Goal: Task Accomplishment & Management: Manage account settings

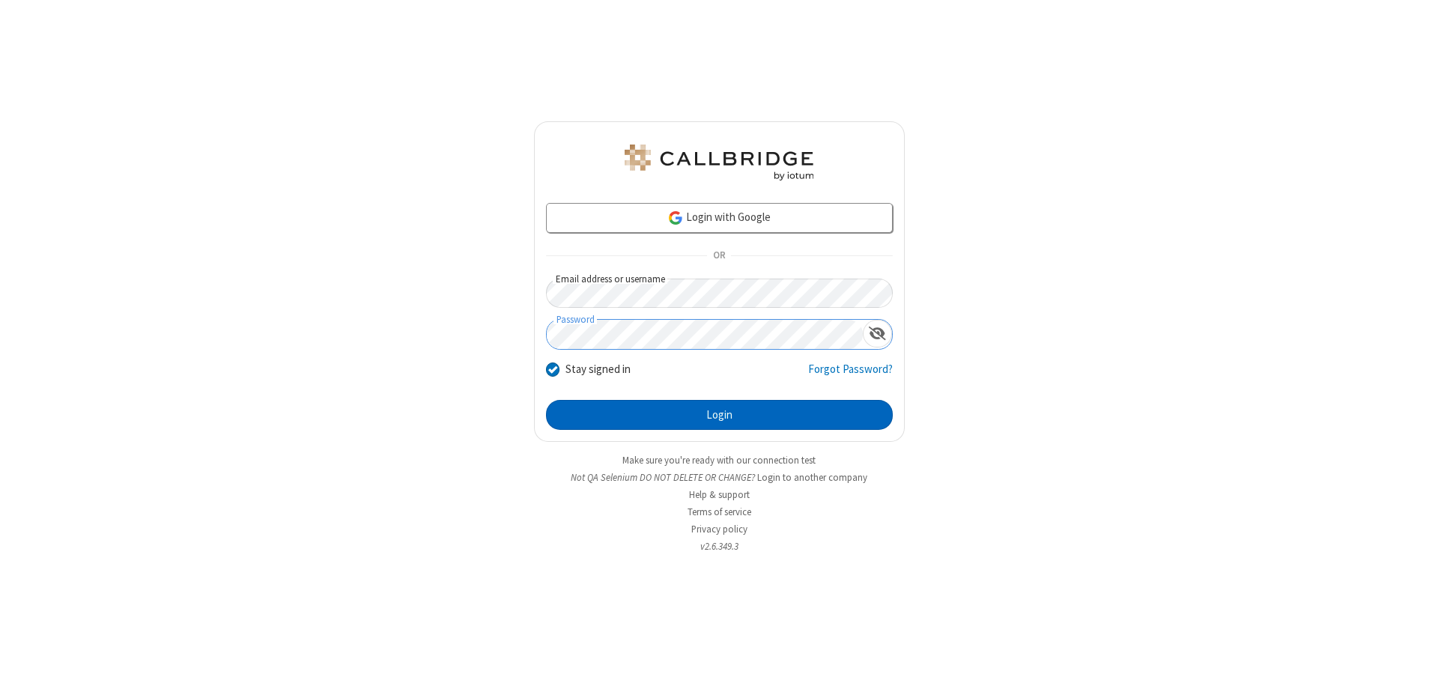
click at [719, 415] on button "Login" at bounding box center [719, 415] width 347 height 30
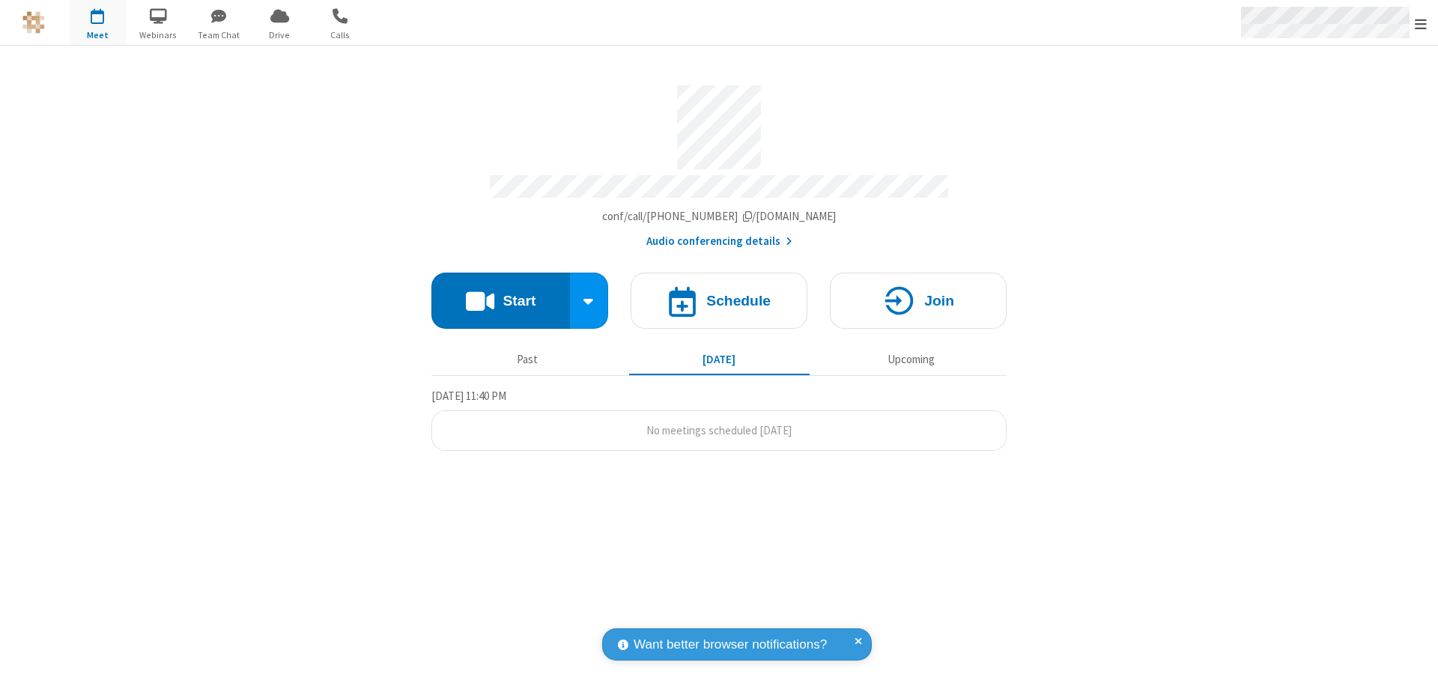
click at [1421, 23] on span "Open menu" at bounding box center [1421, 23] width 12 height 15
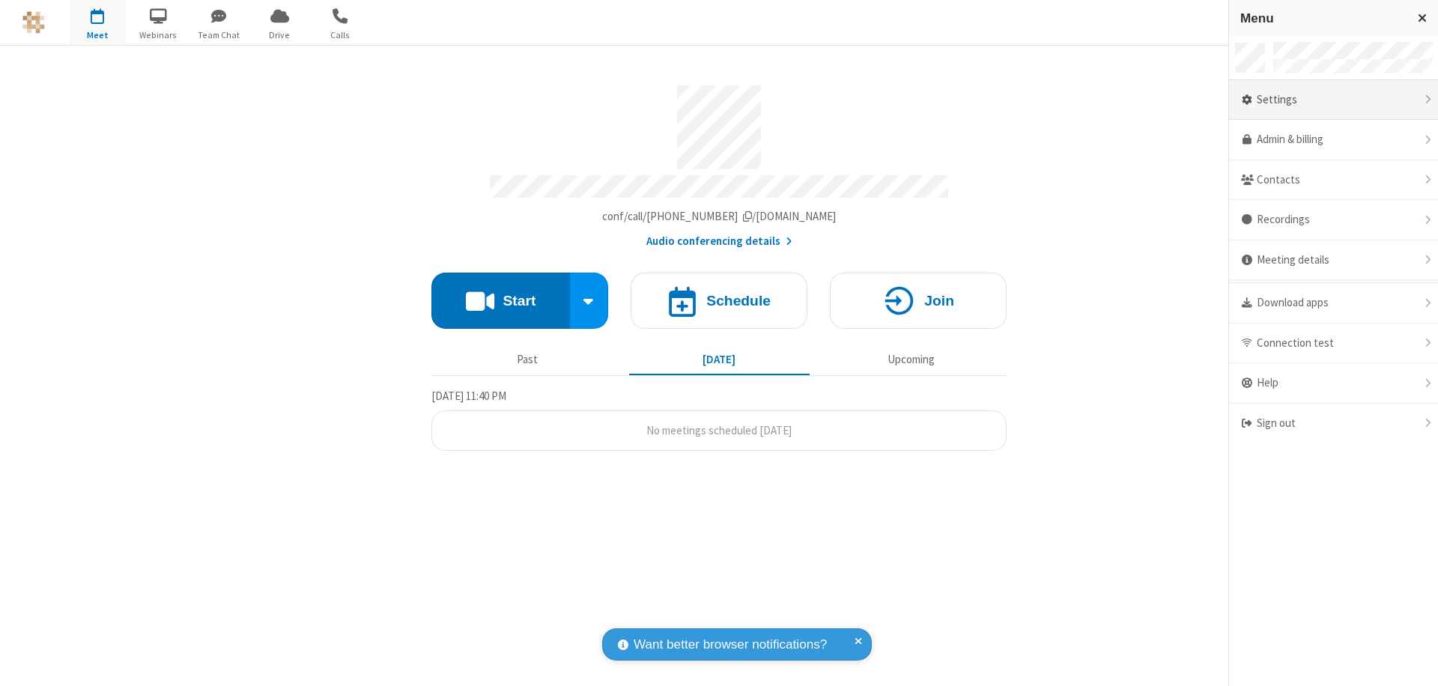
click at [1333, 100] on div "Settings" at bounding box center [1333, 100] width 209 height 40
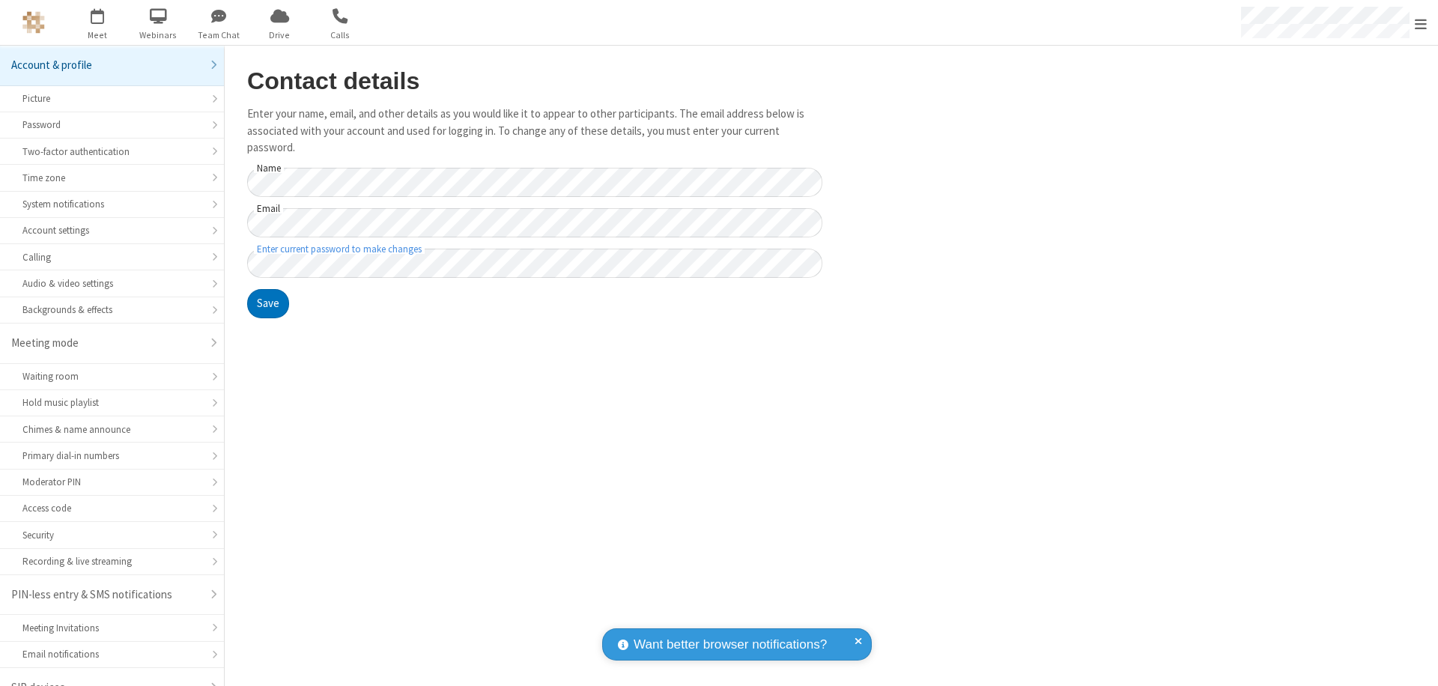
scroll to position [21, 0]
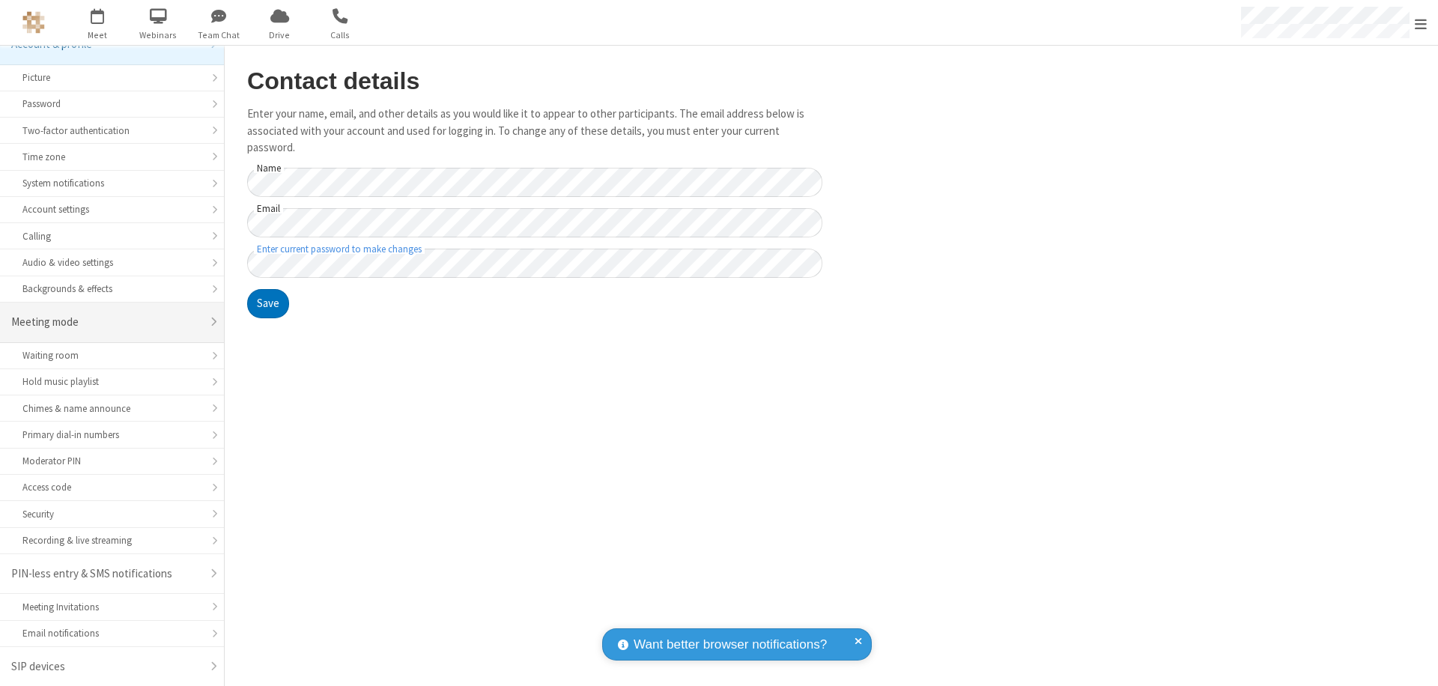
click at [106, 322] on div "Meeting mode" at bounding box center [106, 322] width 190 height 17
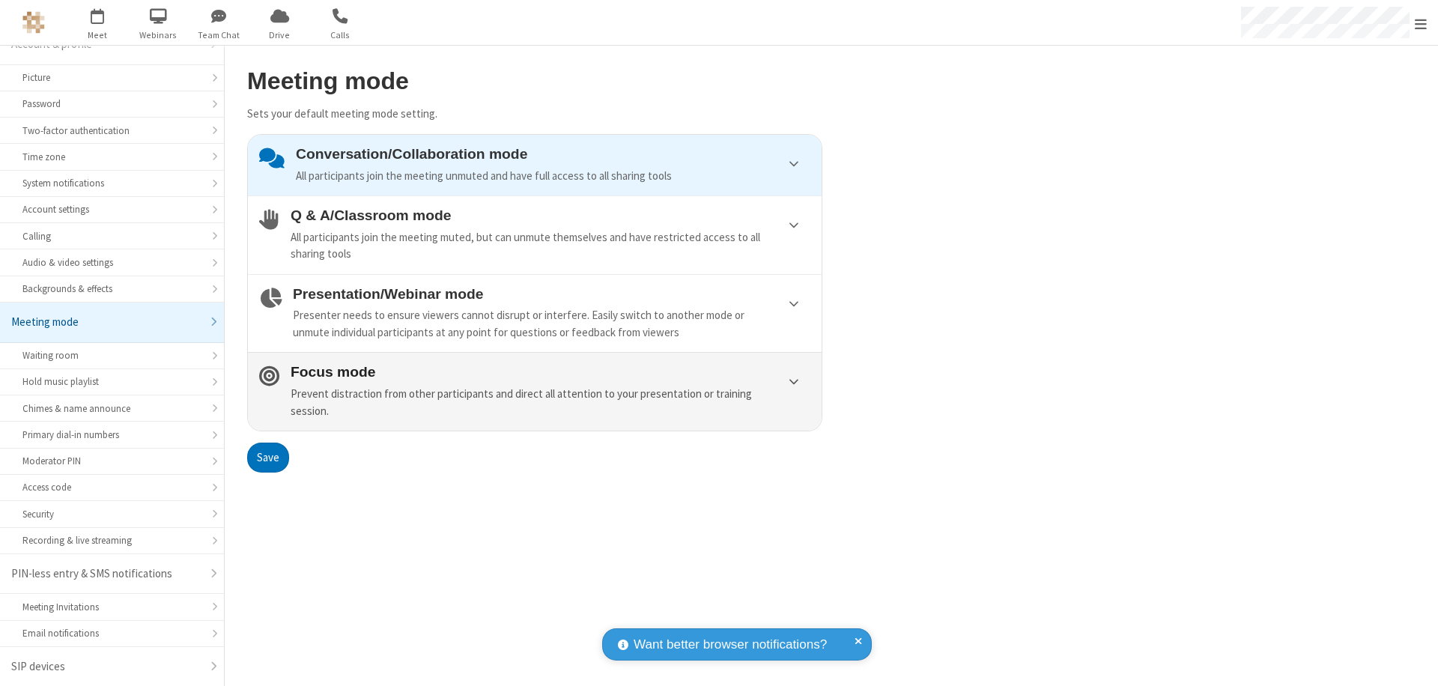
click at [535, 391] on div "Prevent distraction from other participants and direct all attention to your pr…" at bounding box center [551, 403] width 520 height 34
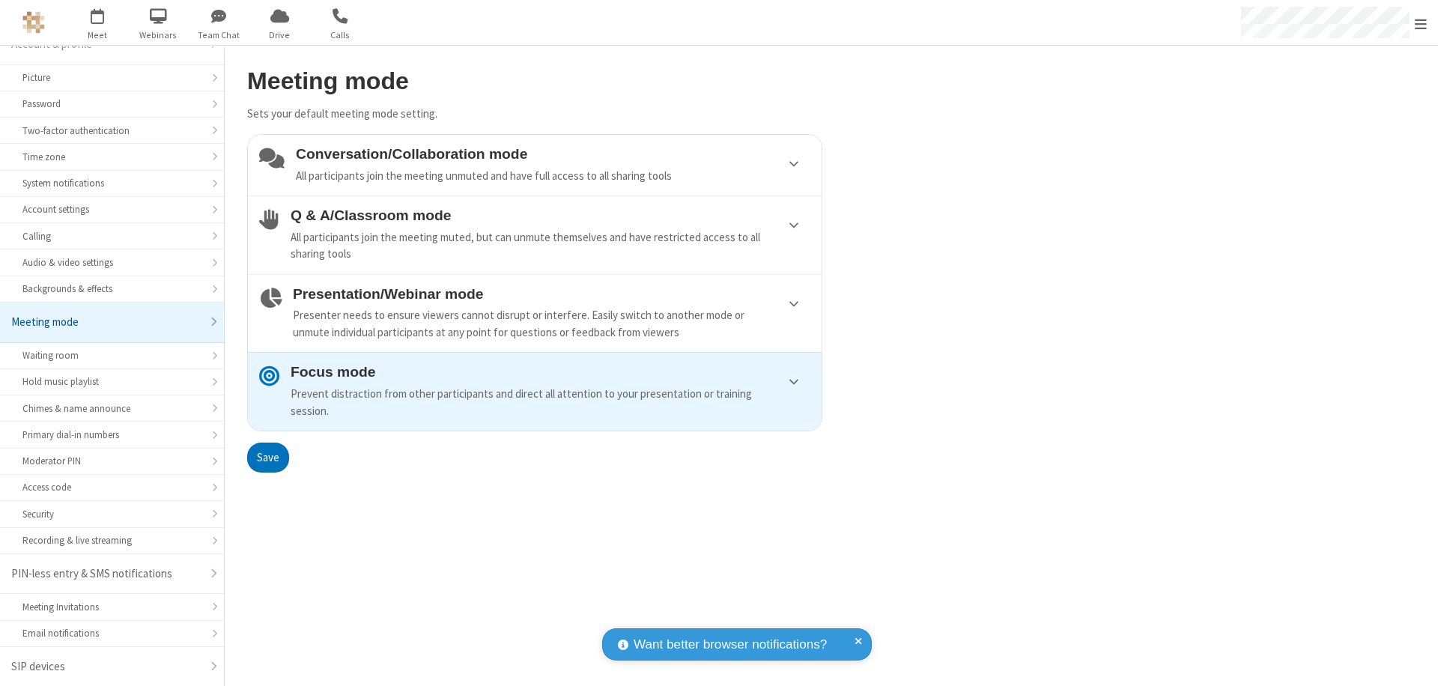
click at [267, 457] on button "Save" at bounding box center [268, 458] width 42 height 30
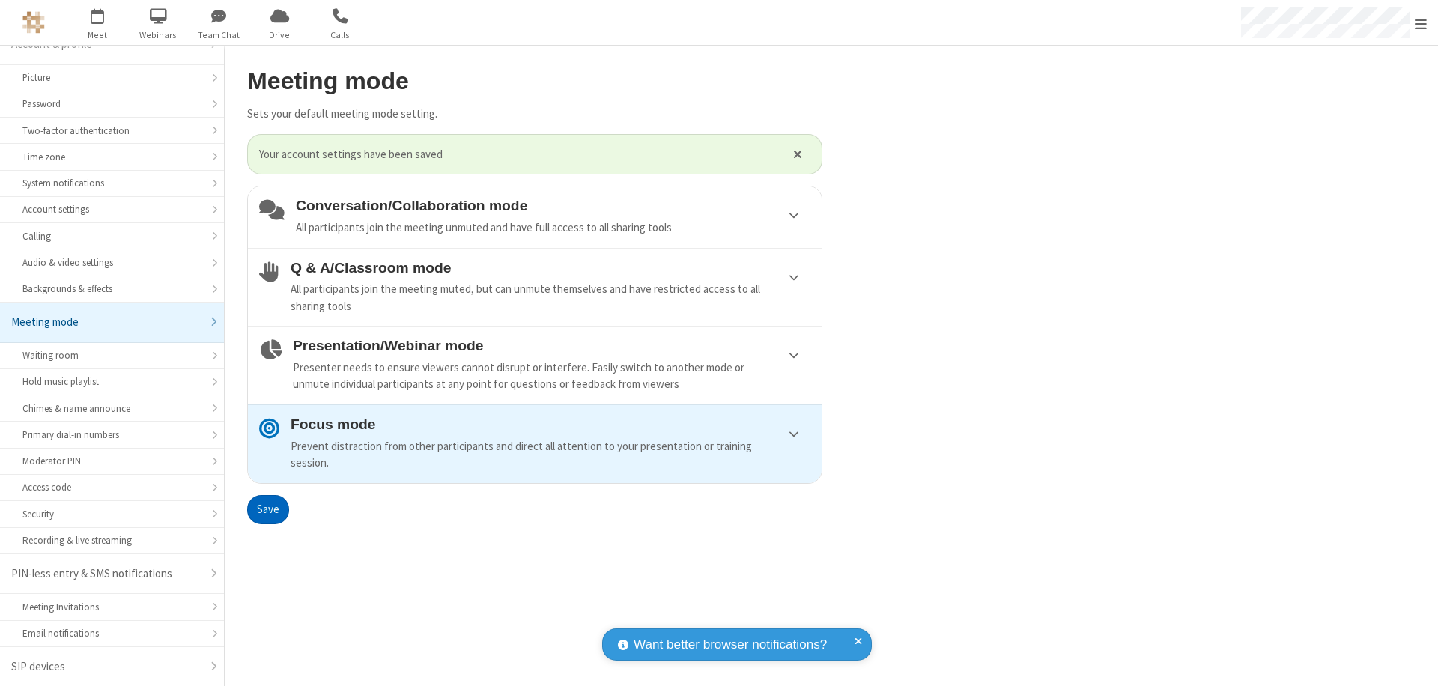
click at [1421, 22] on span "Open menu" at bounding box center [1421, 23] width 12 height 15
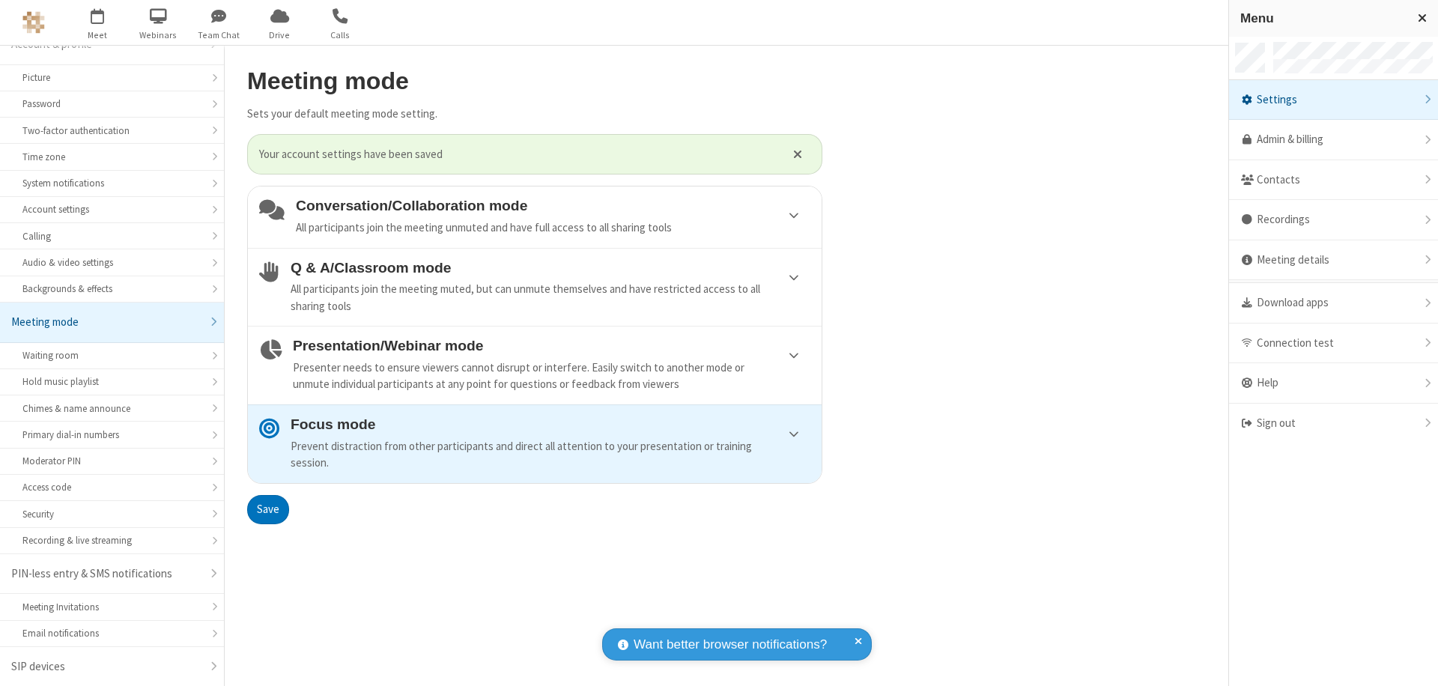
click at [1333, 423] on div "Sign out" at bounding box center [1333, 424] width 209 height 40
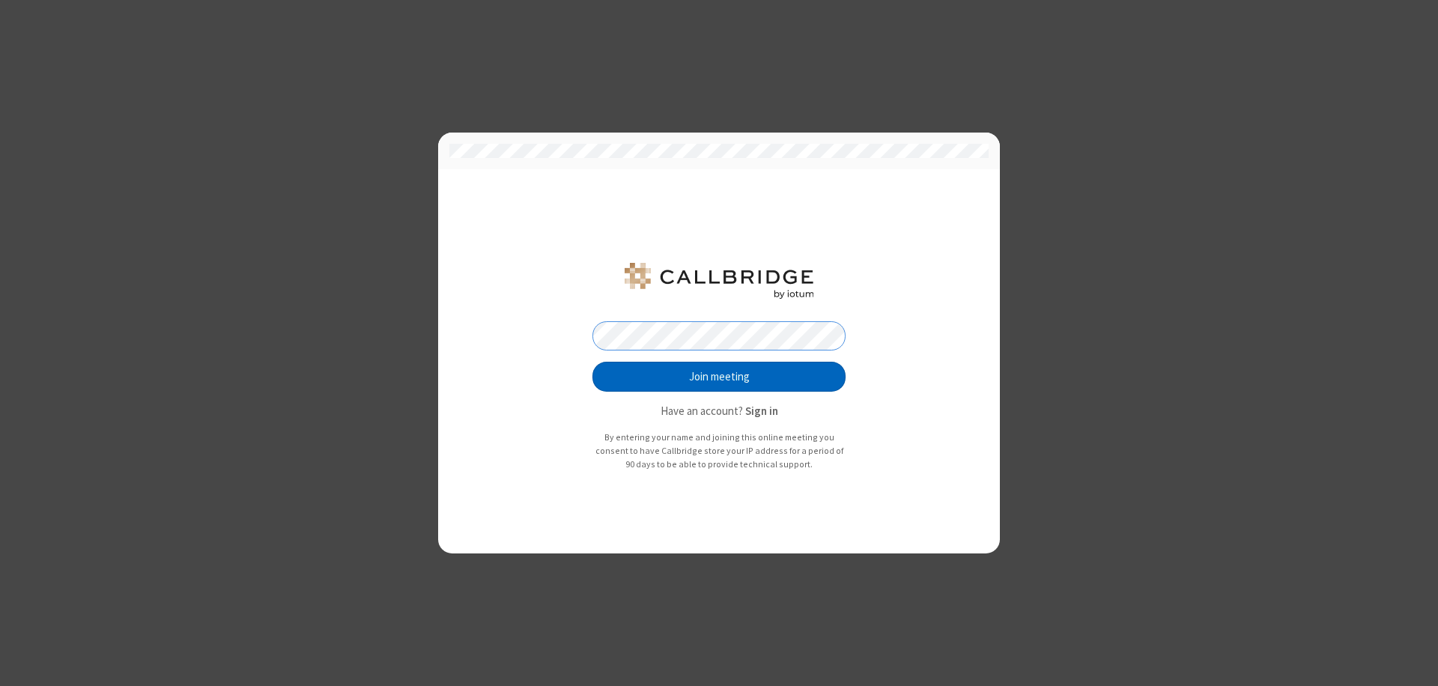
click at [719, 377] on button "Join meeting" at bounding box center [718, 377] width 253 height 30
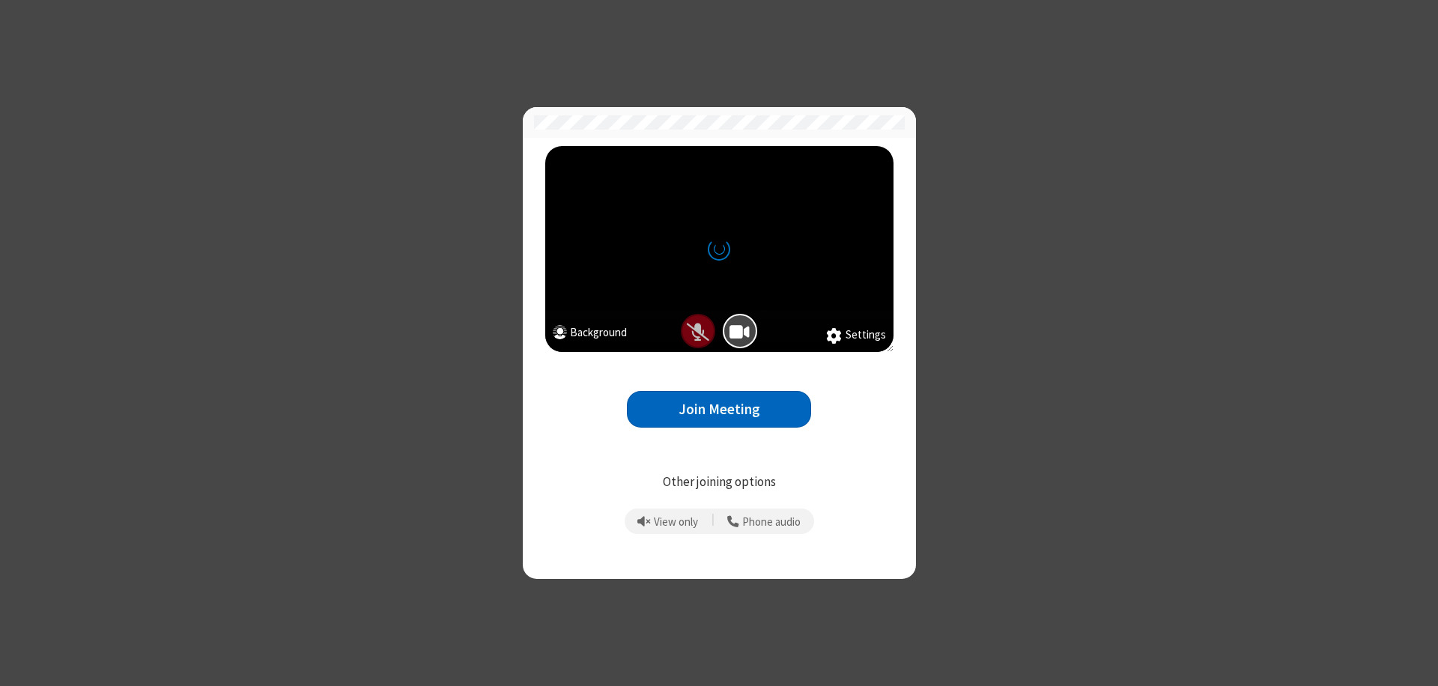
click at [719, 409] on button "Join Meeting" at bounding box center [719, 409] width 184 height 37
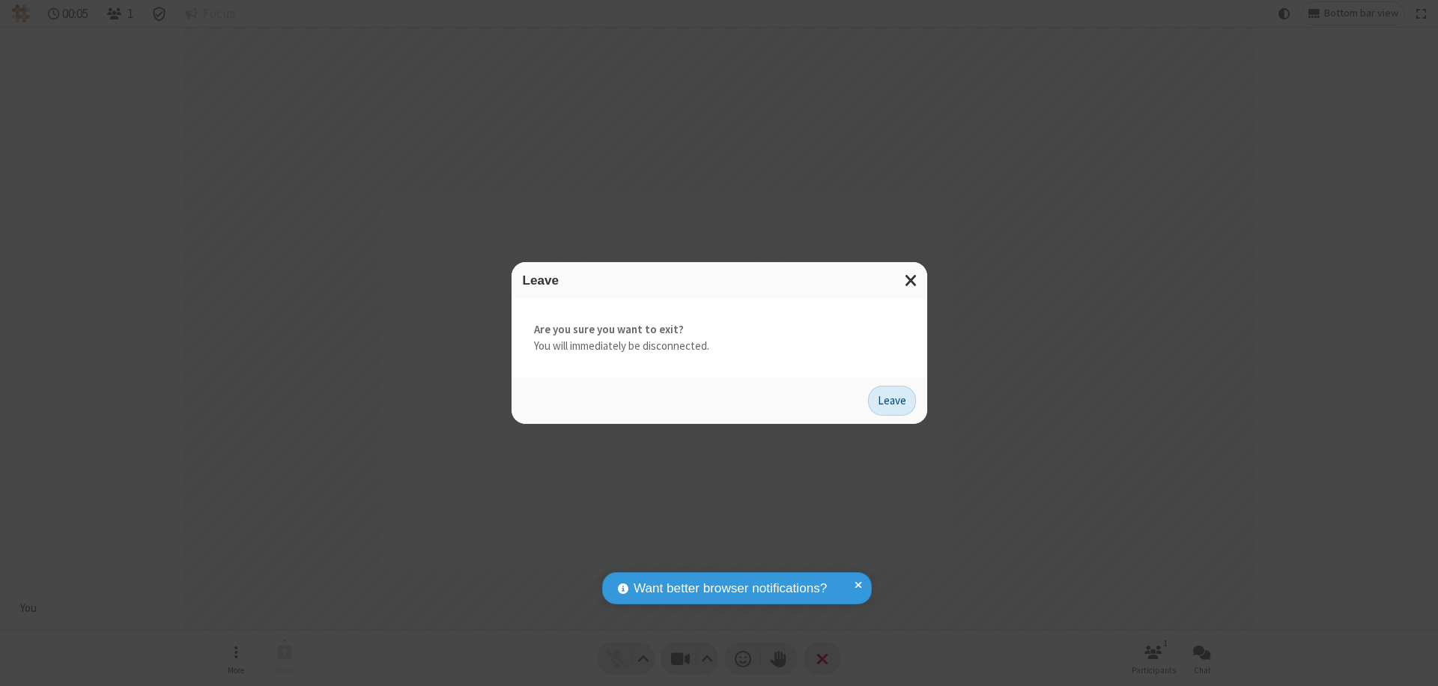
click at [892, 400] on button "Leave" at bounding box center [892, 401] width 48 height 30
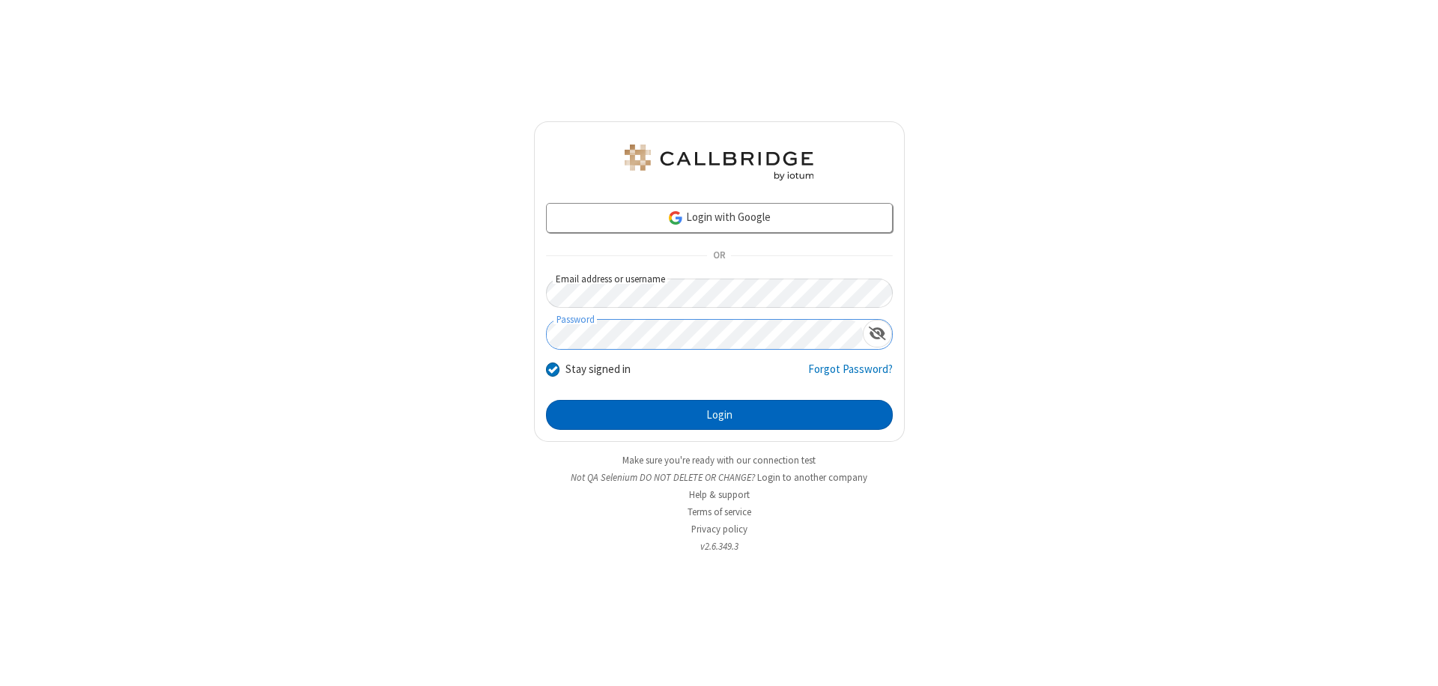
click at [719, 415] on button "Login" at bounding box center [719, 415] width 347 height 30
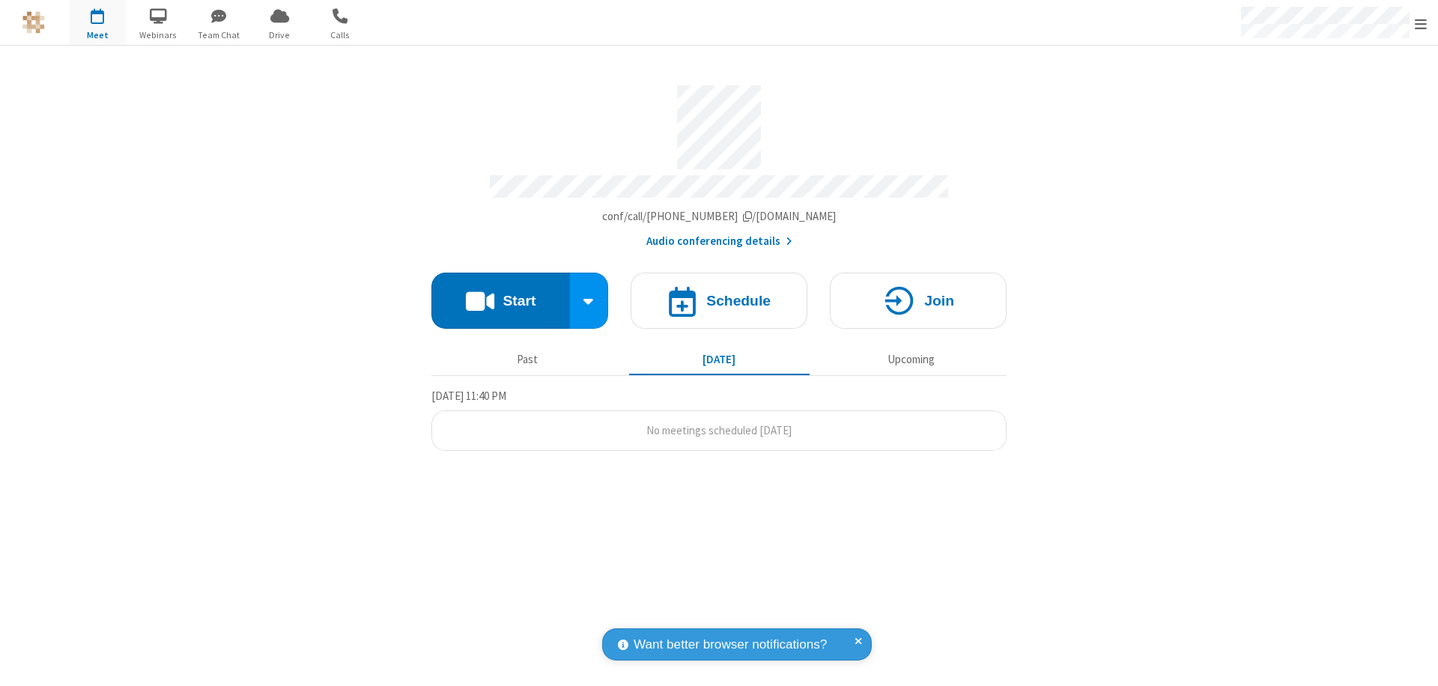
click at [1421, 23] on span "Open menu" at bounding box center [1421, 23] width 12 height 15
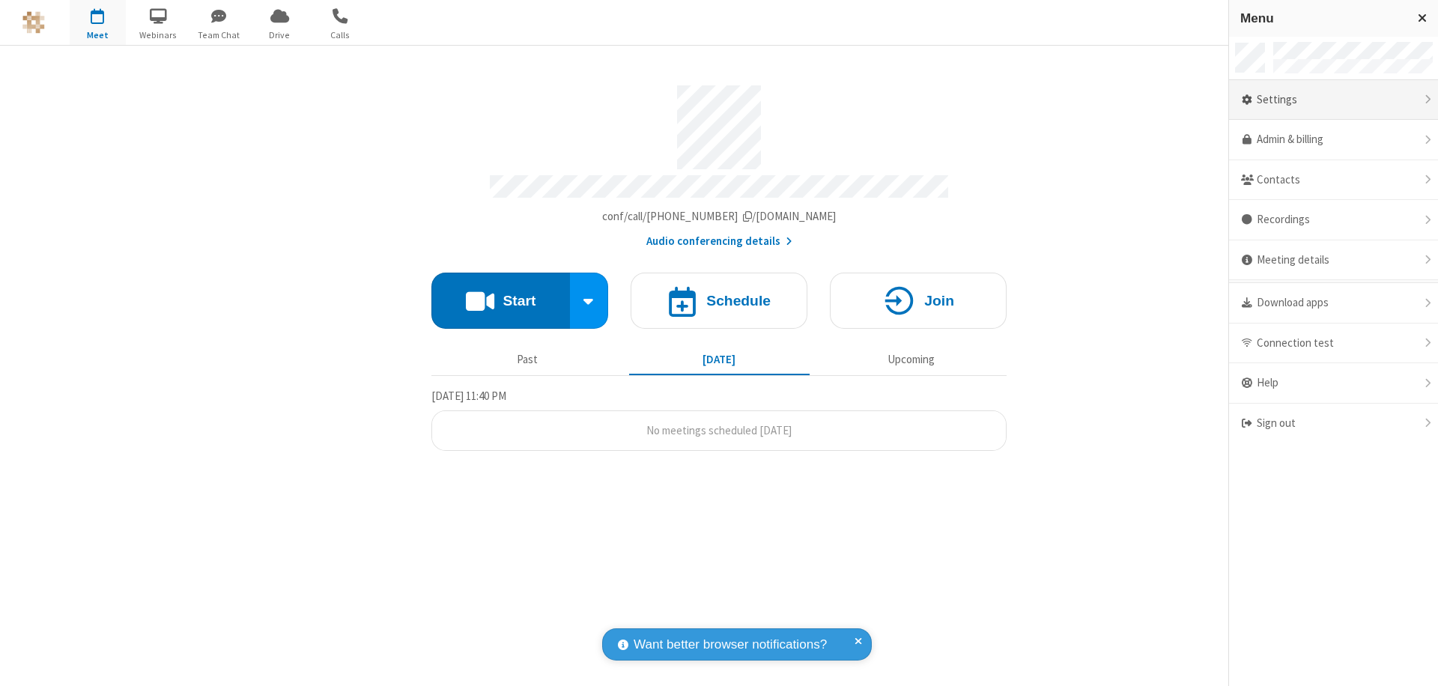
click at [1333, 100] on div "Settings" at bounding box center [1333, 100] width 209 height 40
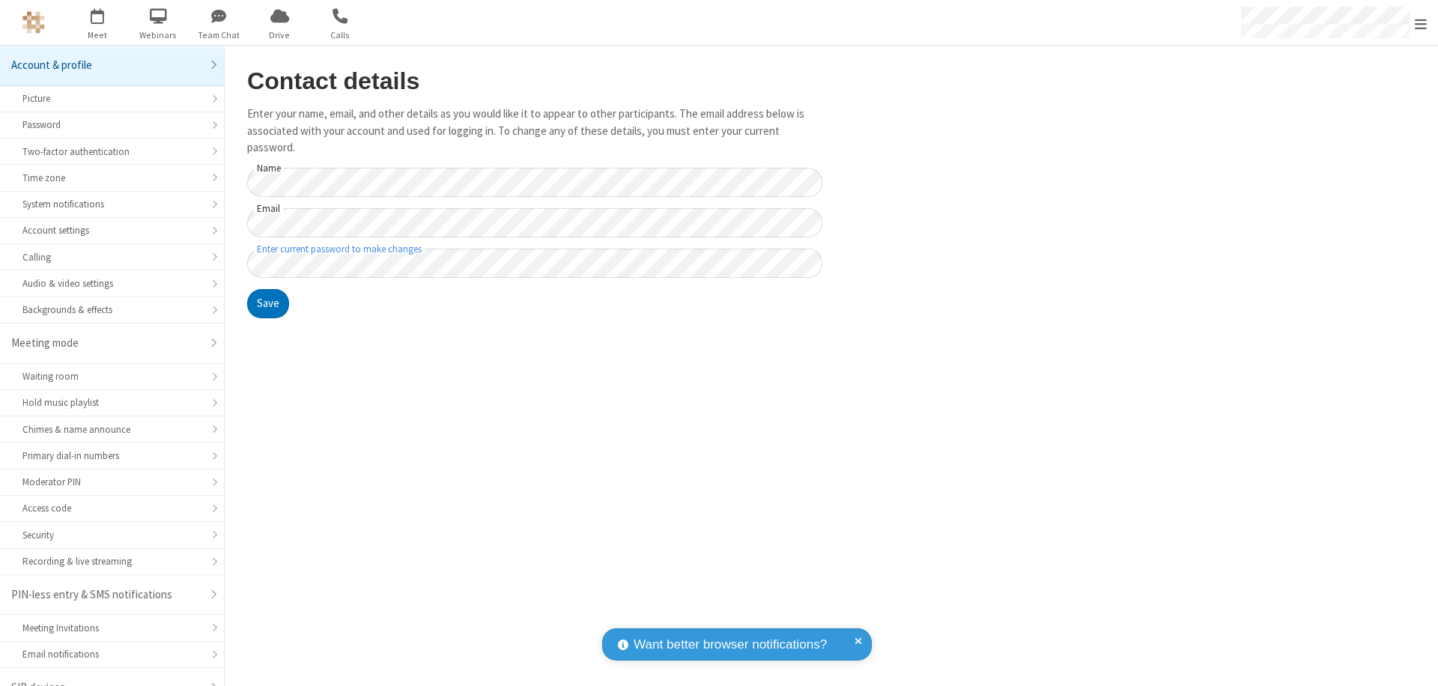
scroll to position [21, 0]
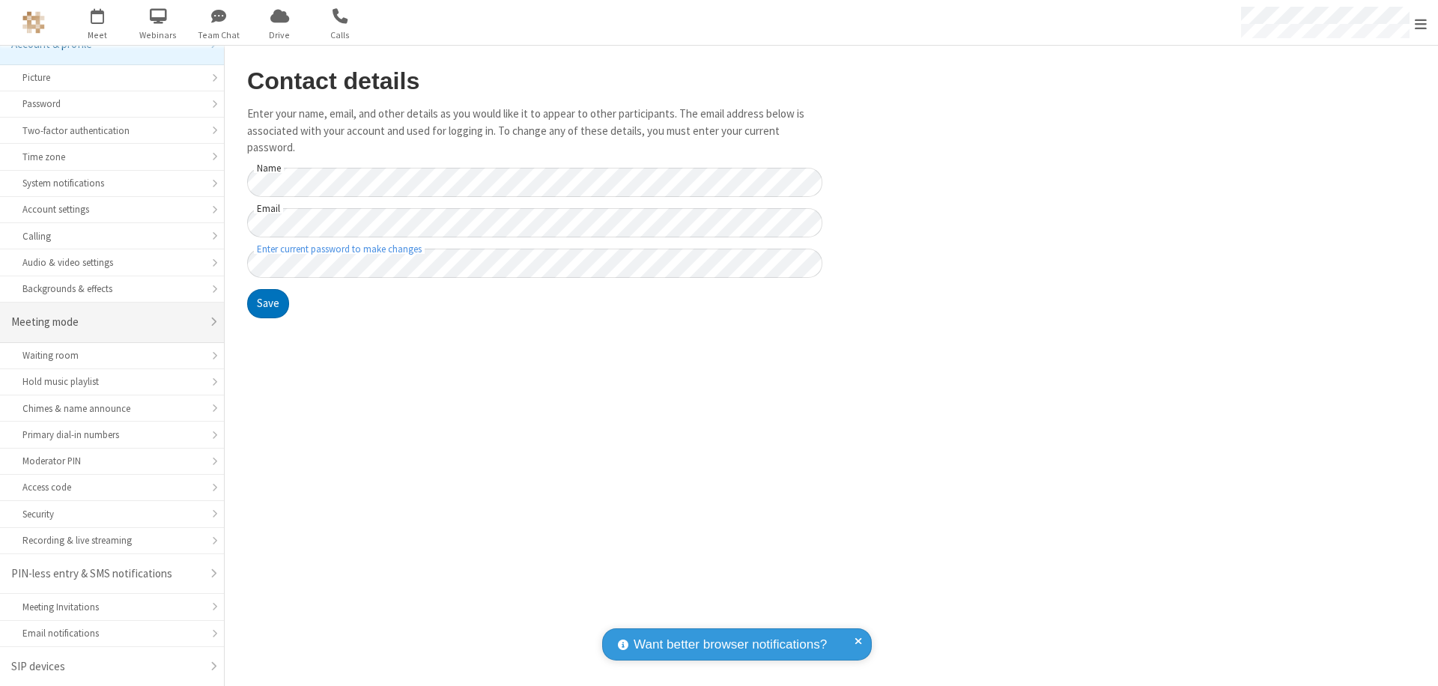
click at [106, 322] on div "Meeting mode" at bounding box center [106, 322] width 190 height 17
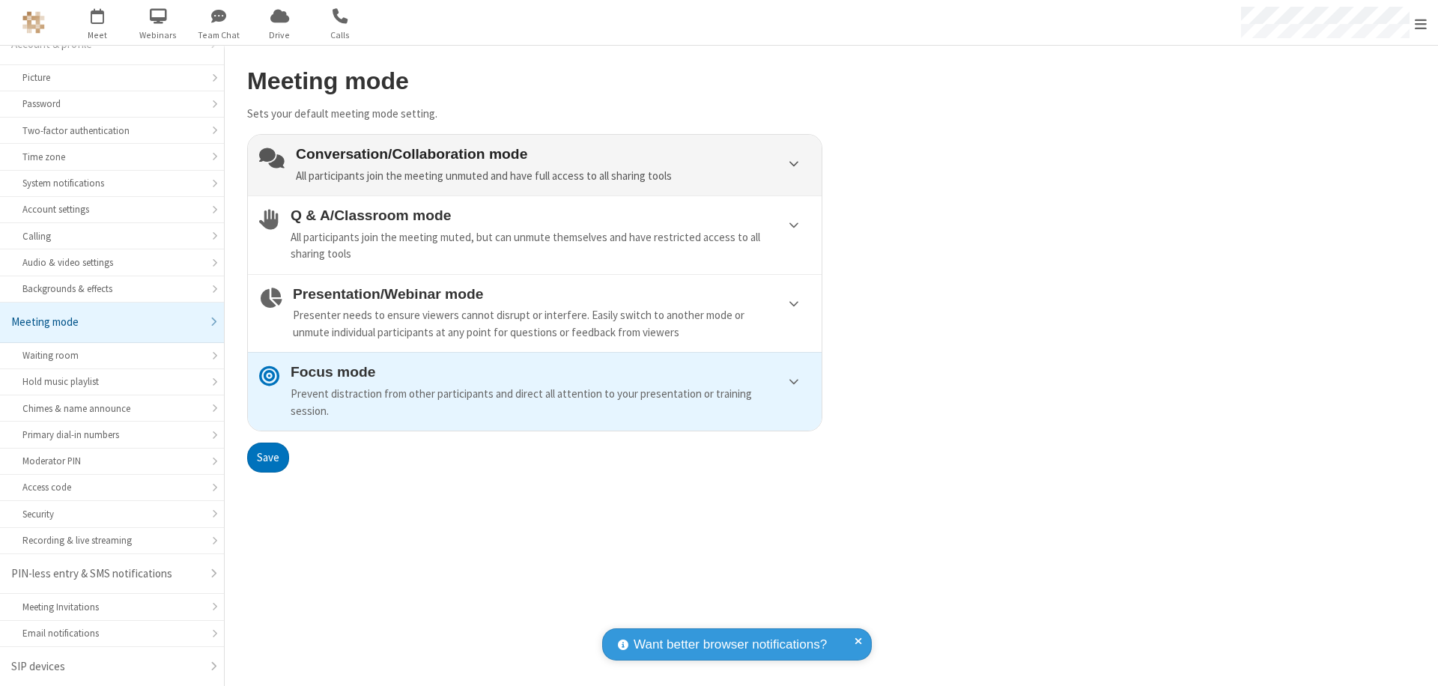
click at [535, 165] on div "Conversation/Collaboration mode All participants join the meeting unmuted and h…" at bounding box center [553, 165] width 514 height 38
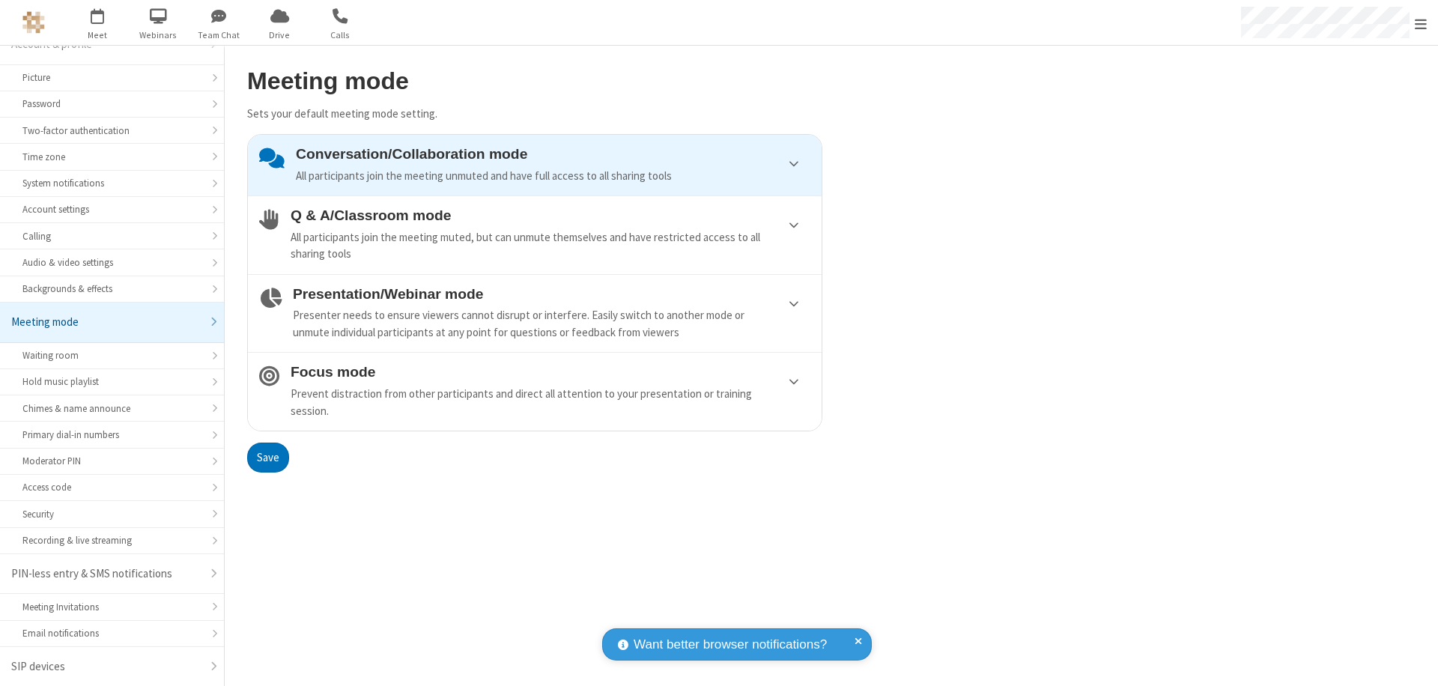
click at [267, 457] on button "Save" at bounding box center [268, 458] width 42 height 30
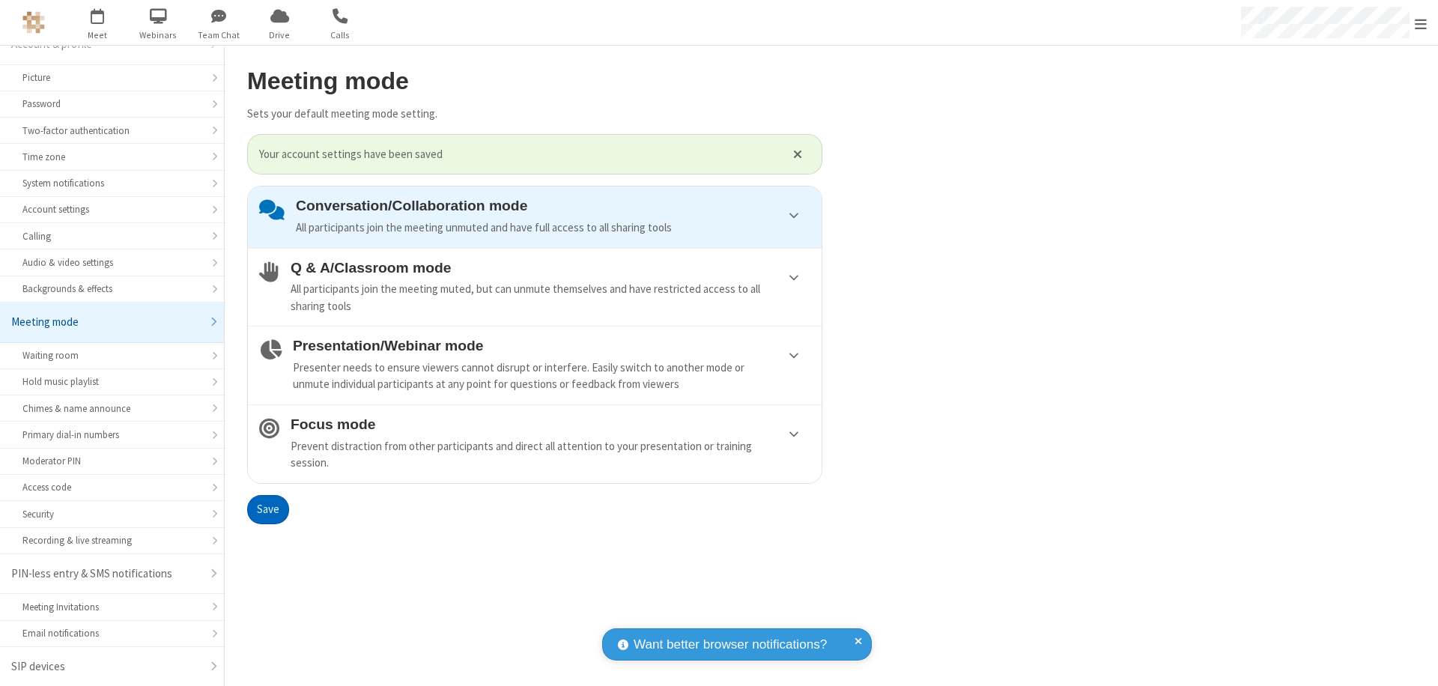
click at [1421, 22] on span "Open menu" at bounding box center [1421, 23] width 12 height 15
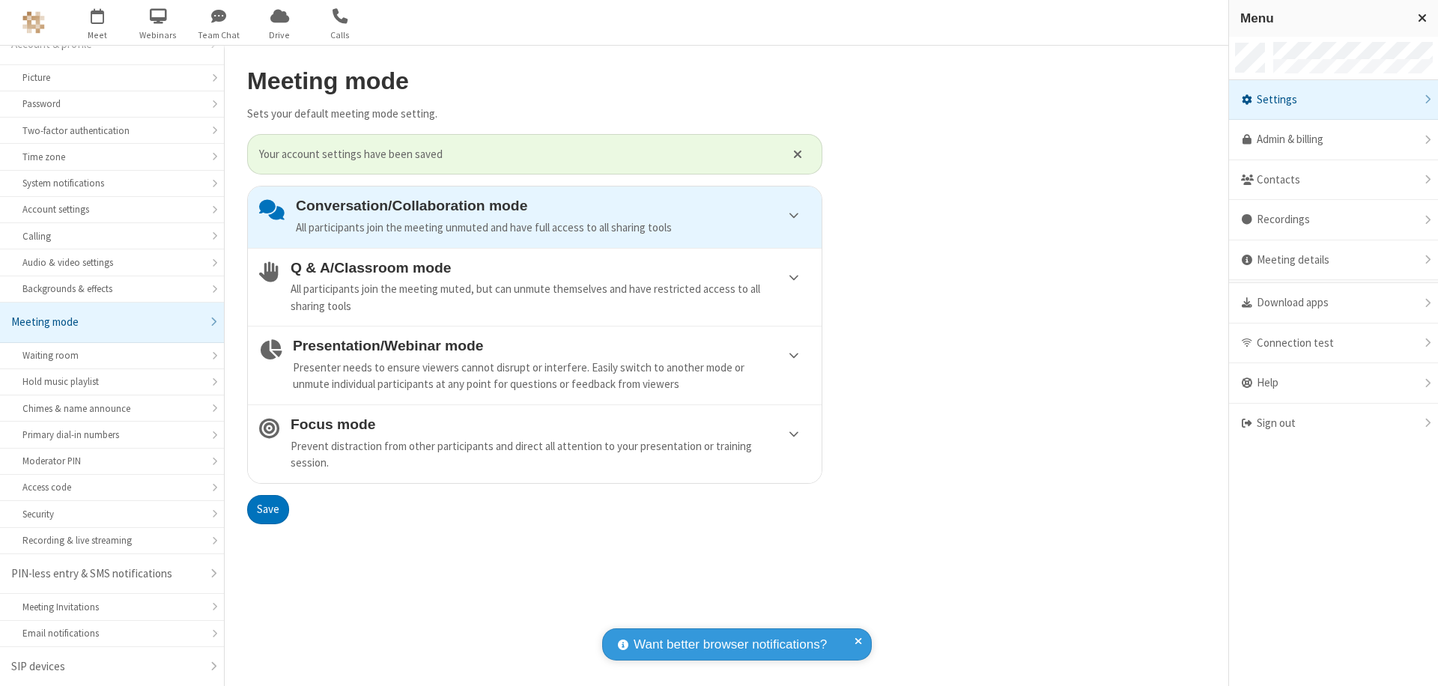
click at [1333, 423] on div "Sign out" at bounding box center [1333, 424] width 209 height 40
